Goal: Transaction & Acquisition: Purchase product/service

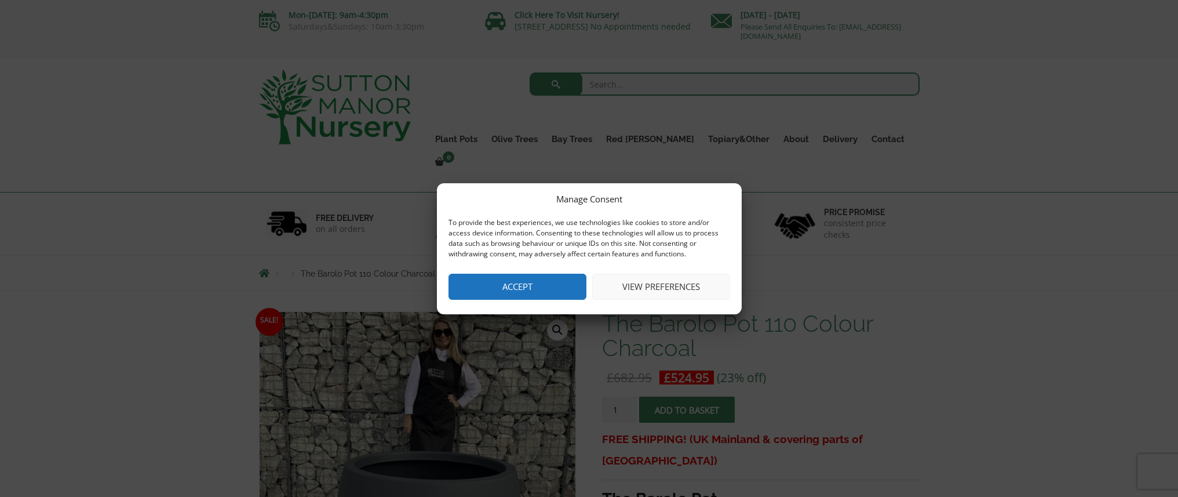
click at [537, 281] on button "Accept" at bounding box center [518, 287] width 138 height 26
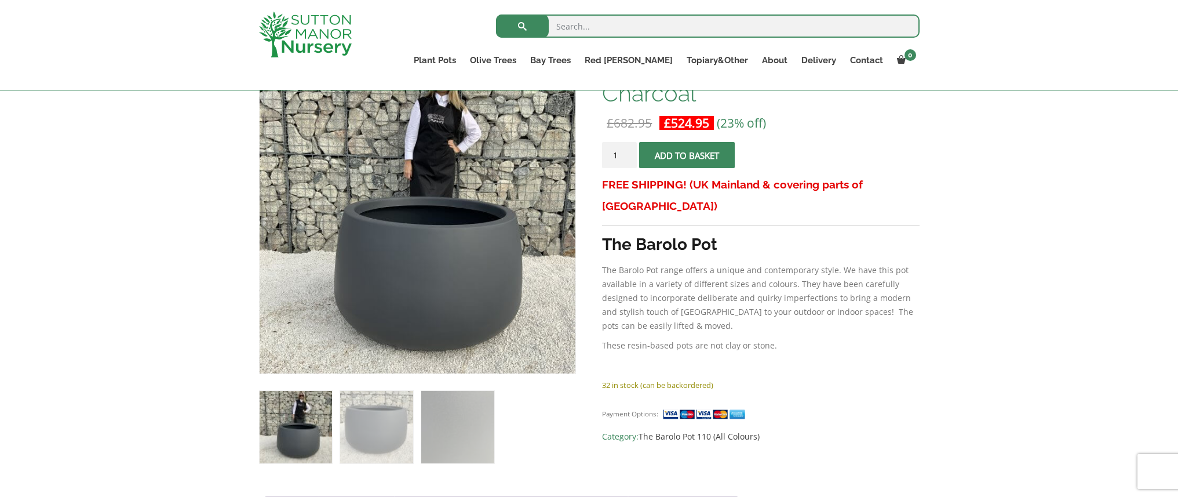
scroll to position [269, 0]
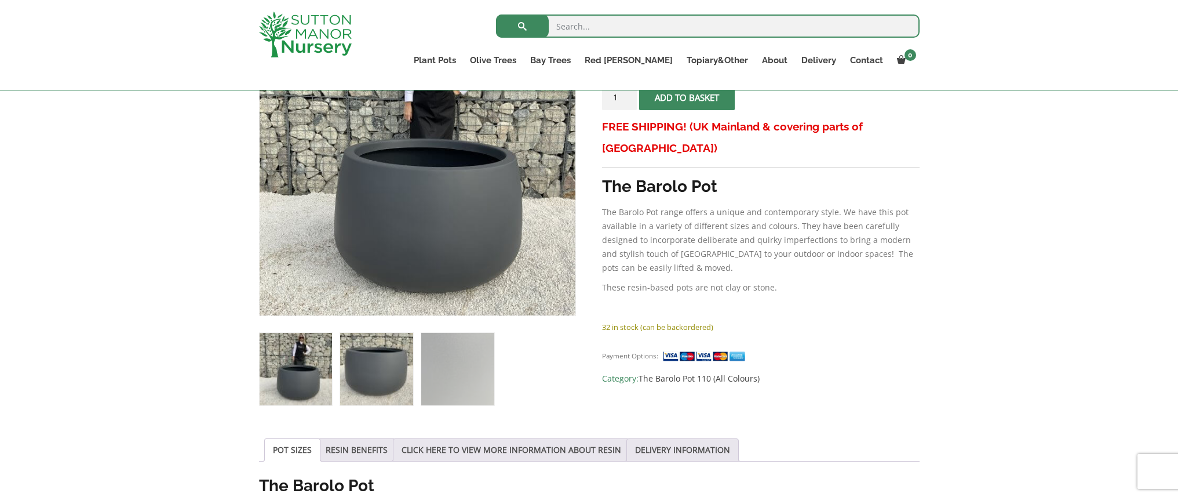
click at [361, 376] on img at bounding box center [376, 369] width 72 height 72
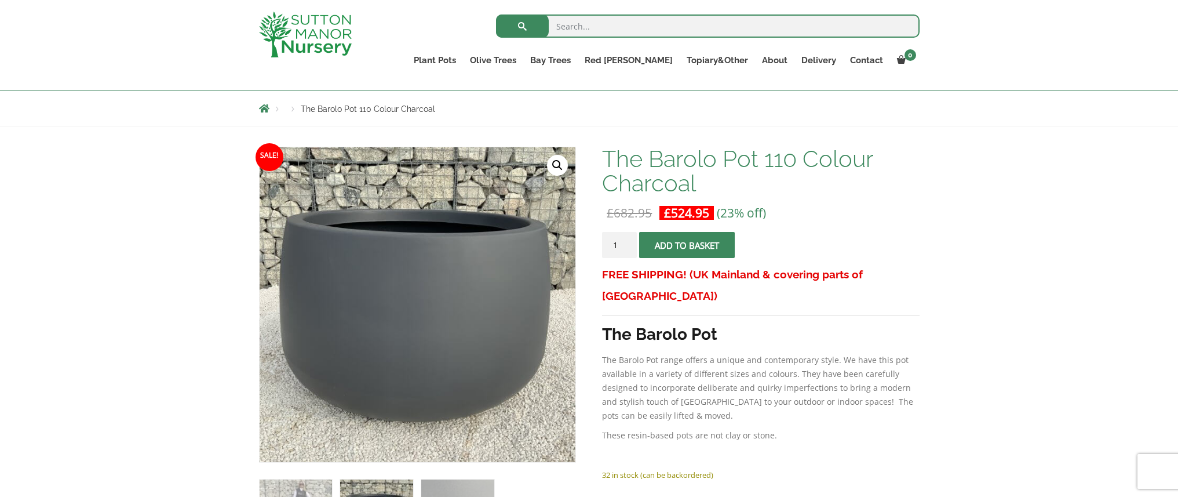
scroll to position [149, 0]
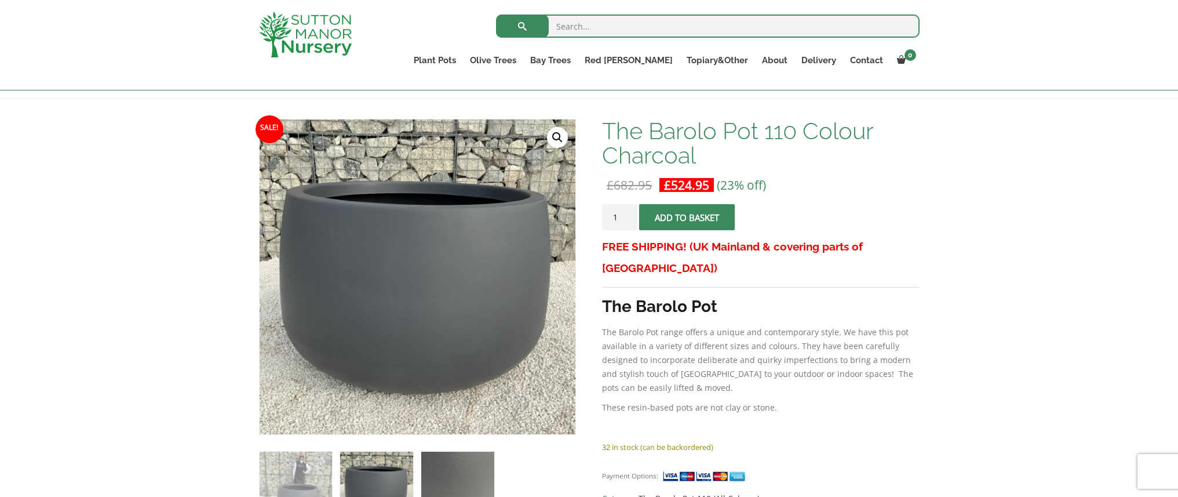
click at [466, 475] on img at bounding box center [457, 488] width 72 height 72
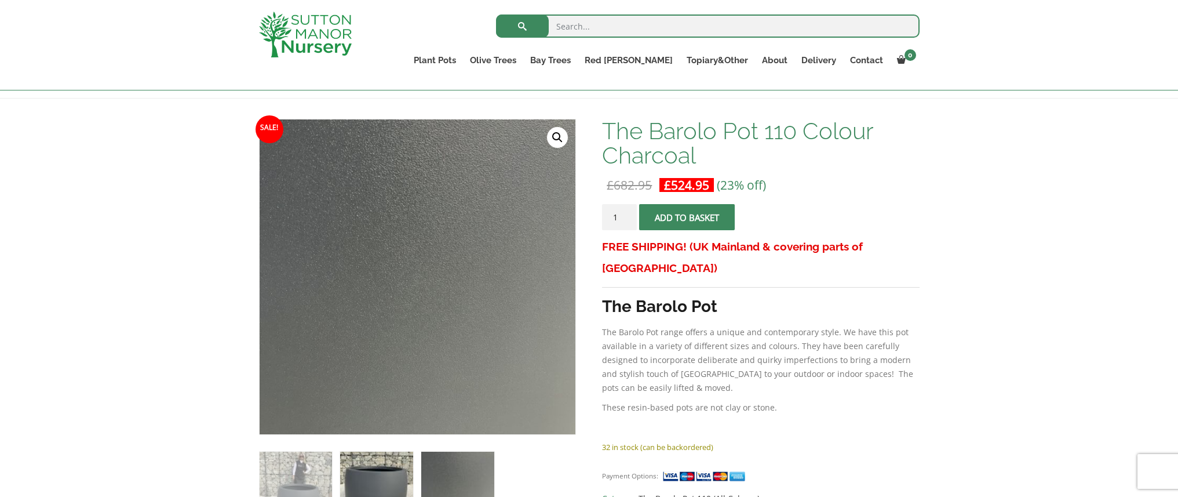
click at [379, 468] on img at bounding box center [376, 488] width 72 height 72
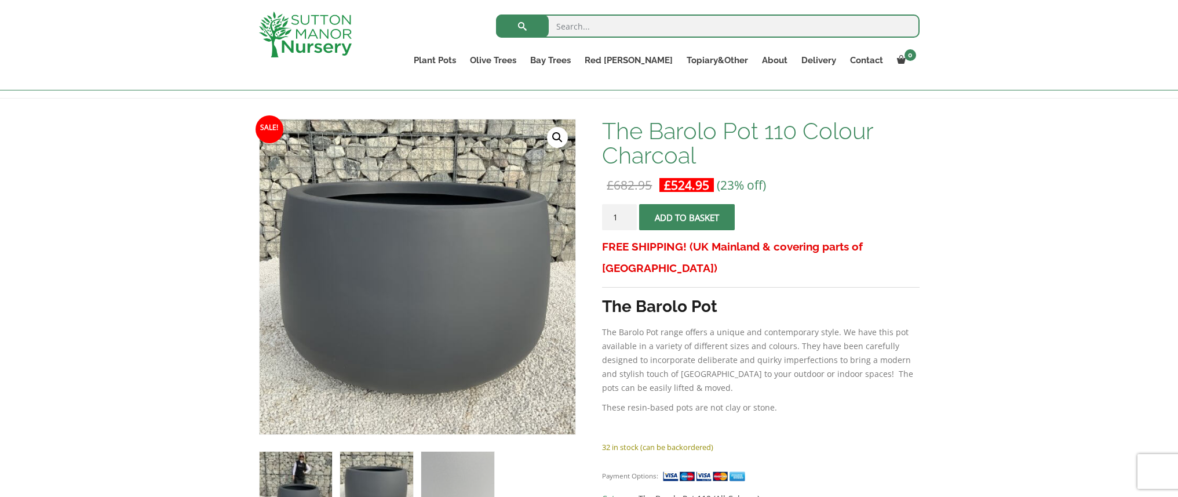
click at [310, 471] on img at bounding box center [296, 488] width 72 height 72
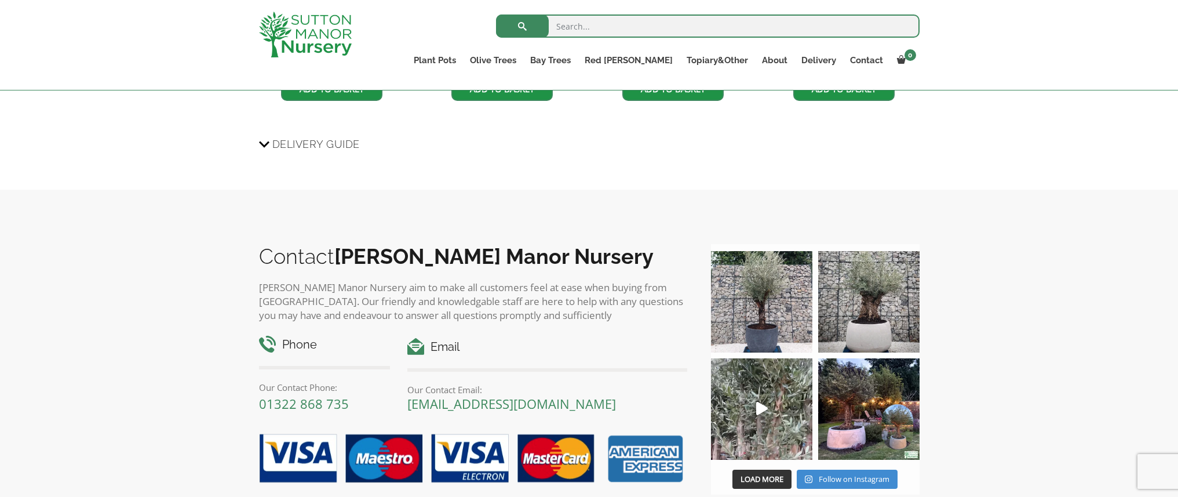
scroll to position [1308, 0]
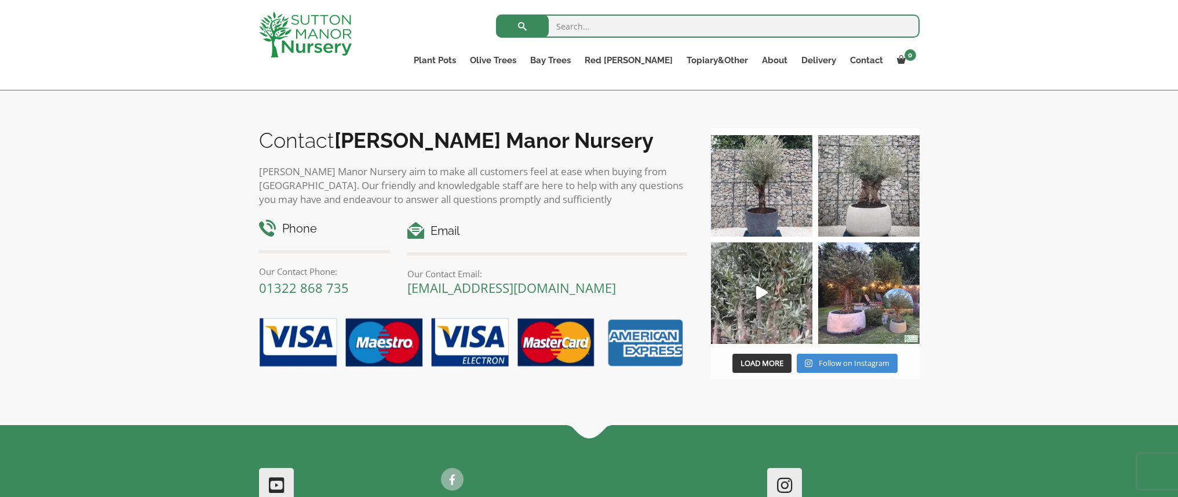
click at [782, 190] on img at bounding box center [761, 185] width 101 height 101
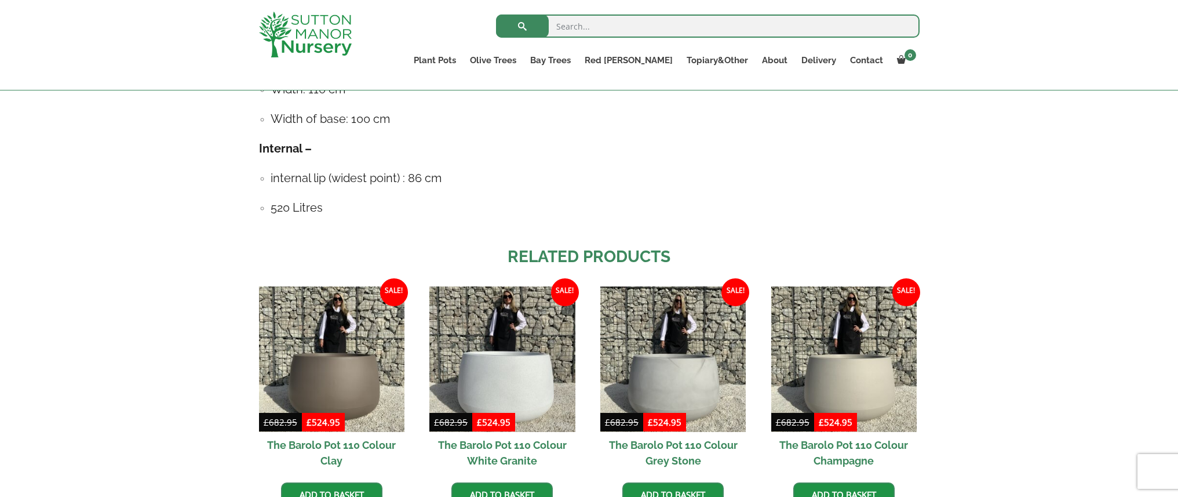
scroll to position [614, 0]
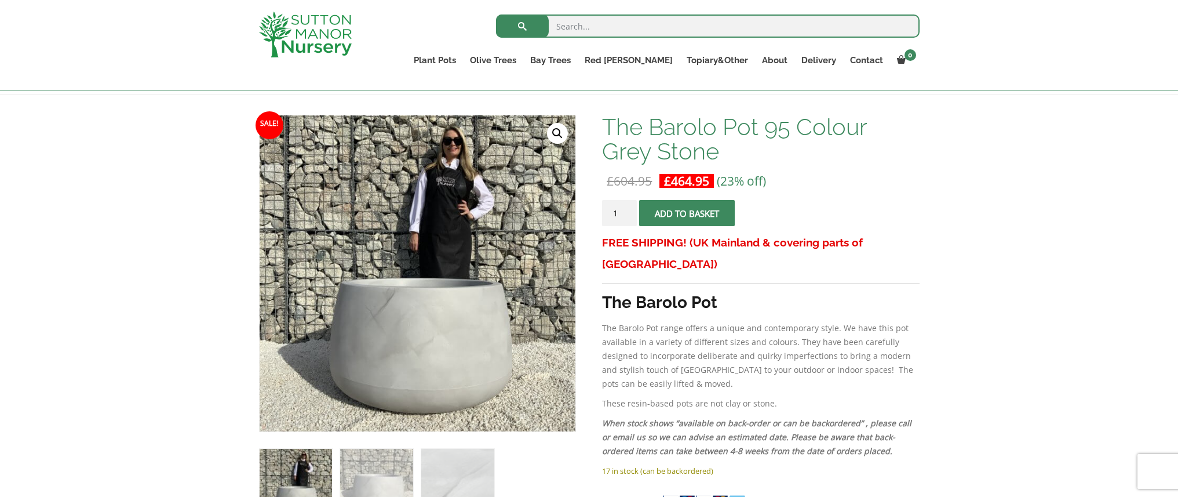
scroll to position [269, 0]
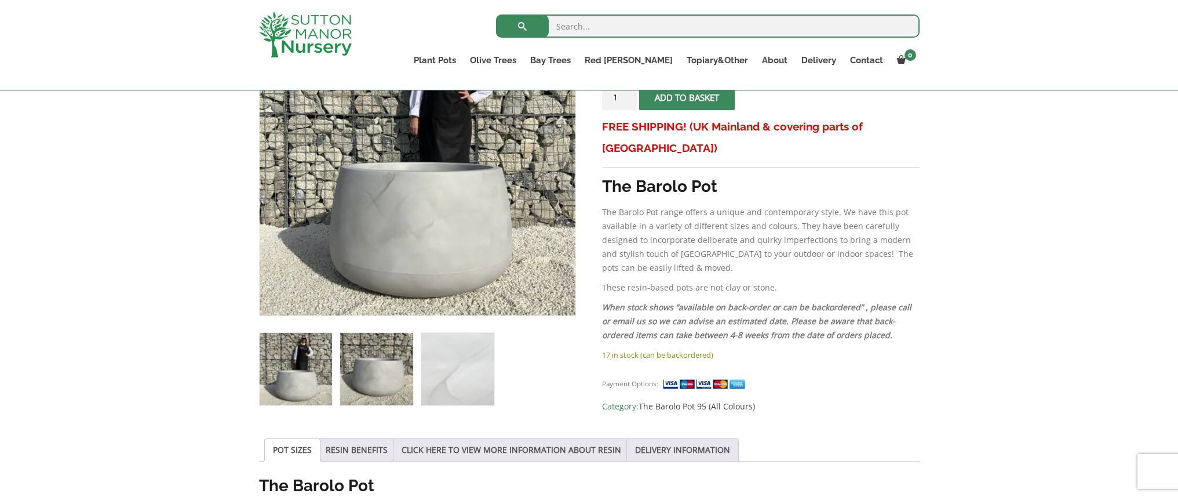
click at [376, 377] on img at bounding box center [376, 369] width 72 height 72
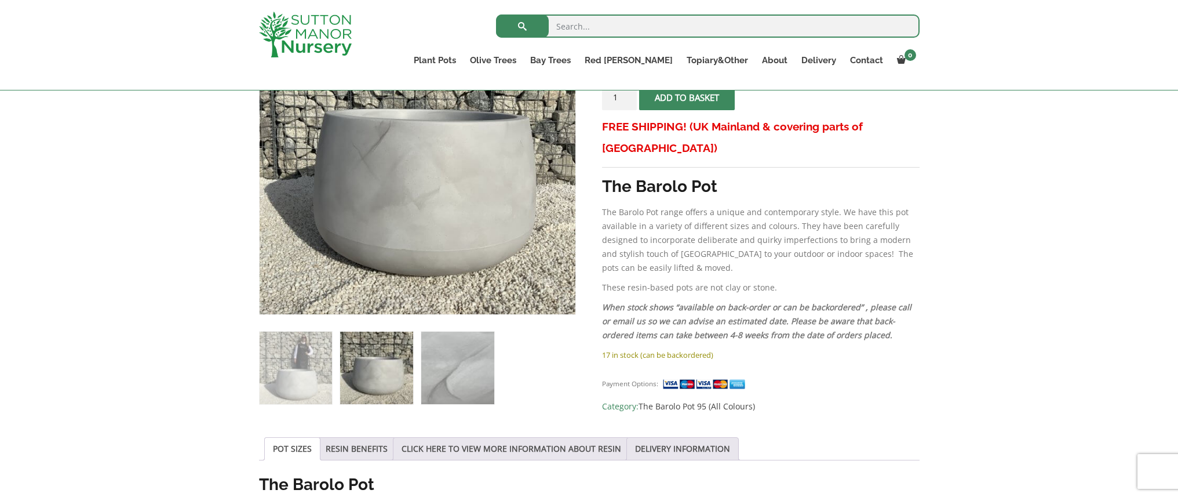
click at [456, 376] on img at bounding box center [457, 368] width 72 height 72
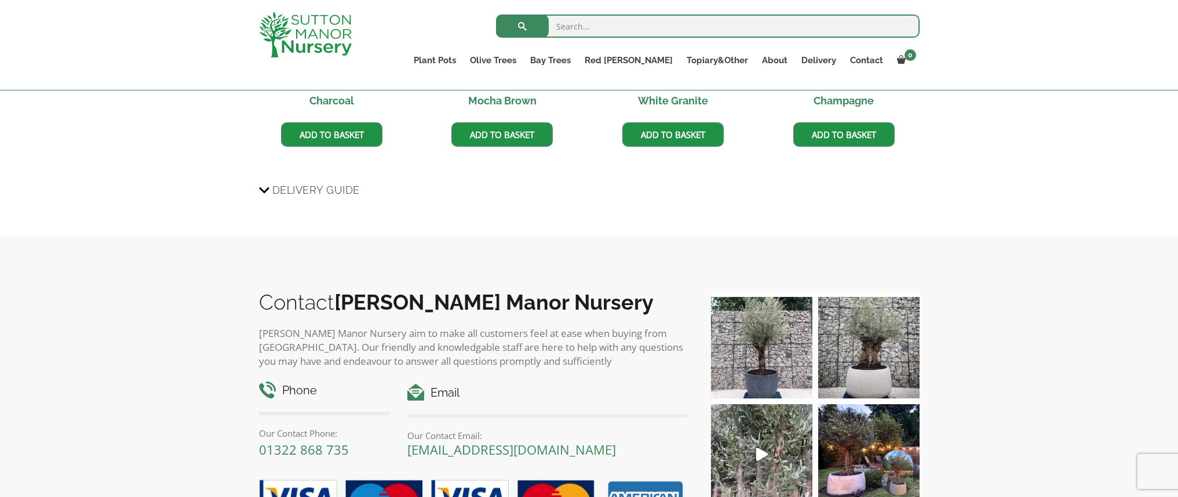
scroll to position [916, 0]
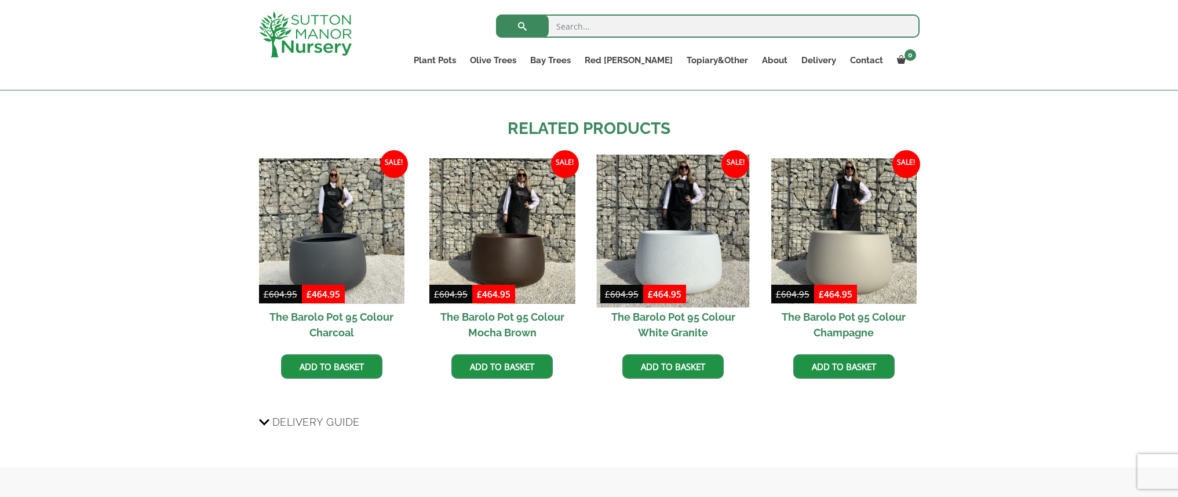
click at [653, 234] on img at bounding box center [673, 230] width 153 height 153
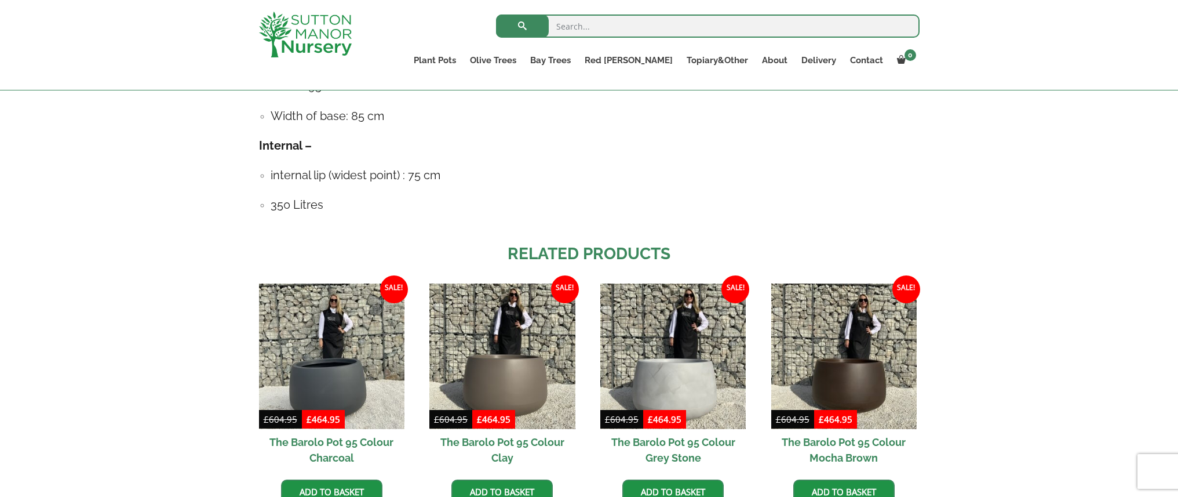
scroll to position [501, 0]
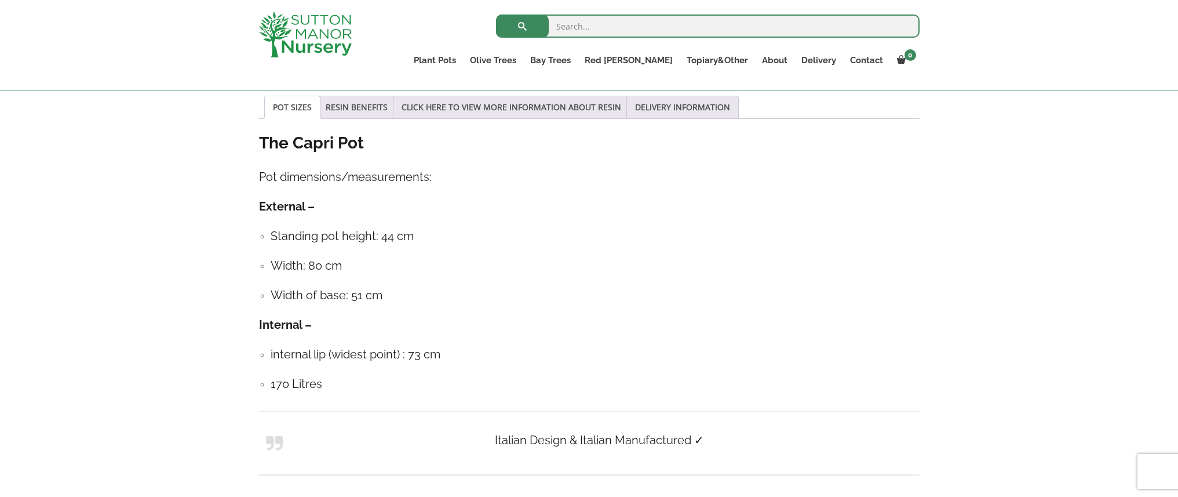
scroll to position [327, 0]
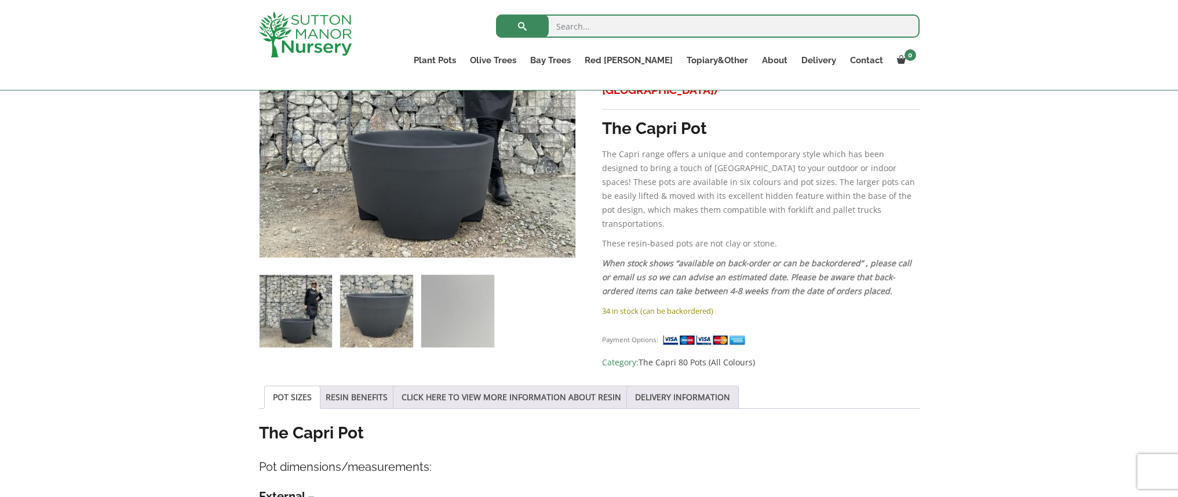
click at [362, 330] on img at bounding box center [376, 311] width 72 height 72
